Goal: Check status

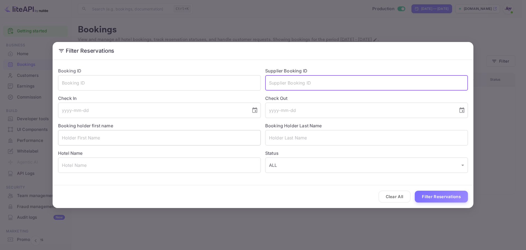
click at [139, 139] on input "text" at bounding box center [159, 137] width 203 height 15
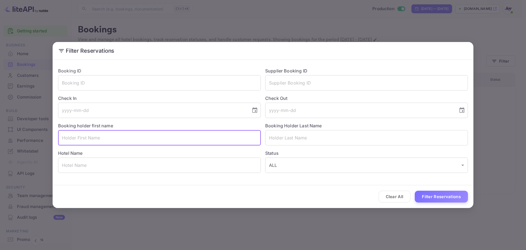
paste input "[PERSON_NAME]"
drag, startPoint x: 107, startPoint y: 138, endPoint x: 81, endPoint y: 137, distance: 26.1
click at [81, 137] on input "[PERSON_NAME]" at bounding box center [159, 137] width 203 height 15
click at [108, 136] on input "[PERSON_NAME]" at bounding box center [159, 137] width 203 height 15
drag, startPoint x: 108, startPoint y: 136, endPoint x: 91, endPoint y: 133, distance: 17.6
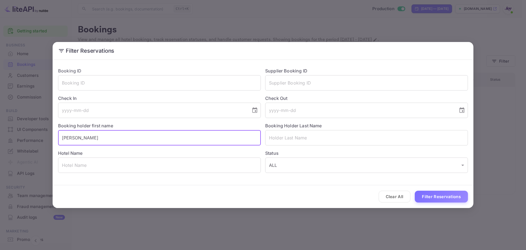
click at [91, 133] on input "[PERSON_NAME]" at bounding box center [159, 137] width 203 height 15
type input "[PERSON_NAME]"
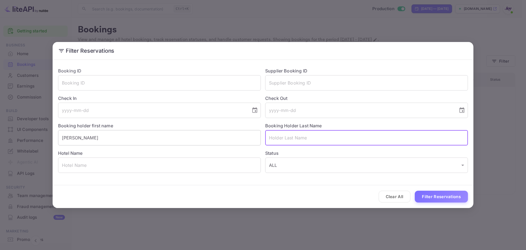
paste input "[PERSON_NAME]"
type input "[PERSON_NAME]"
click at [433, 196] on button "Filter Reservations" at bounding box center [441, 197] width 53 height 12
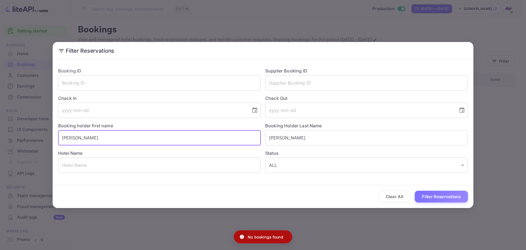
drag, startPoint x: 100, startPoint y: 133, endPoint x: 40, endPoint y: 132, distance: 60.1
click at [40, 132] on div "Filter Reservations Booking ID ​ Supplier Booking ID ​ Check In ​ Check Out ​ B…" at bounding box center [263, 125] width 526 height 250
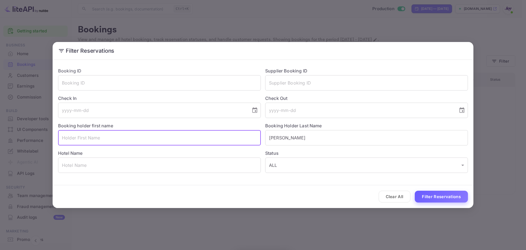
click at [438, 193] on button "Filter Reservations" at bounding box center [441, 197] width 53 height 12
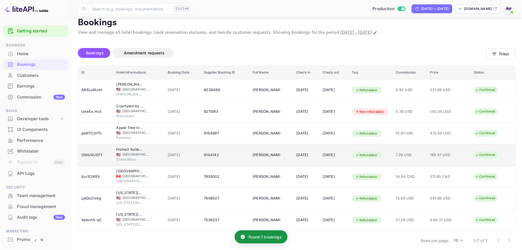
scroll to position [11, 0]
